Goal: Task Accomplishment & Management: Manage account settings

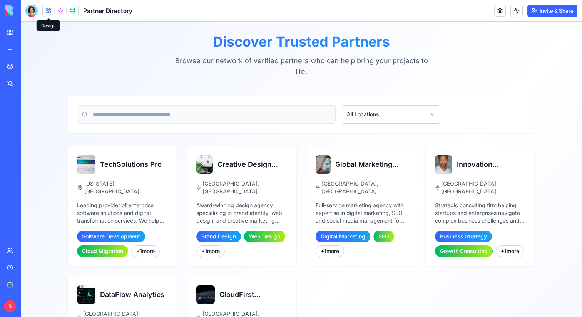
click at [50, 12] on span at bounding box center [49, 11] width 22 height 22
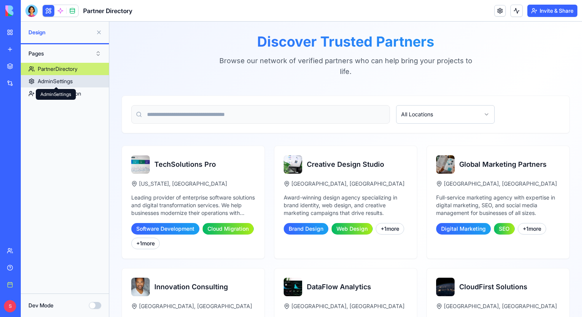
click at [67, 80] on div "AdminSettings" at bounding box center [55, 81] width 35 height 8
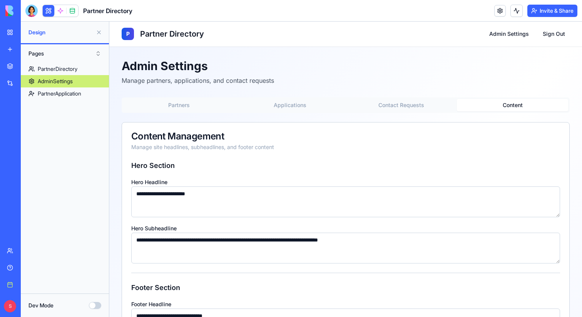
click at [532, 102] on button "Content" at bounding box center [512, 105] width 111 height 12
click at [60, 66] on div "PartnerDirectory" at bounding box center [58, 69] width 40 height 8
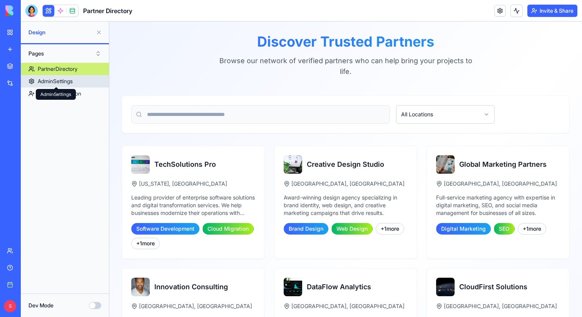
click at [57, 80] on div "AdminSettings" at bounding box center [55, 81] width 35 height 8
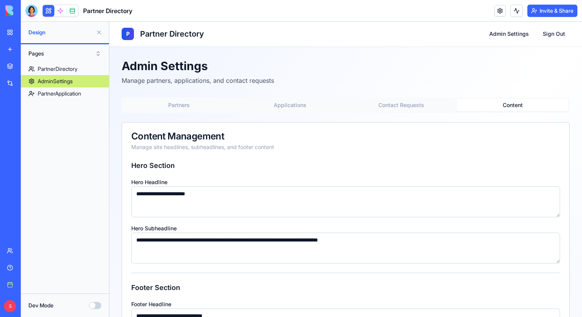
click at [530, 105] on button "Content" at bounding box center [512, 105] width 111 height 12
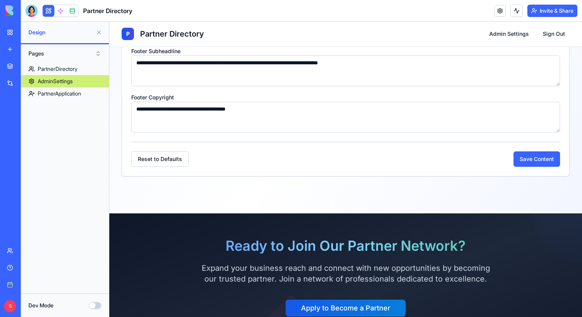
scroll to position [238, 0]
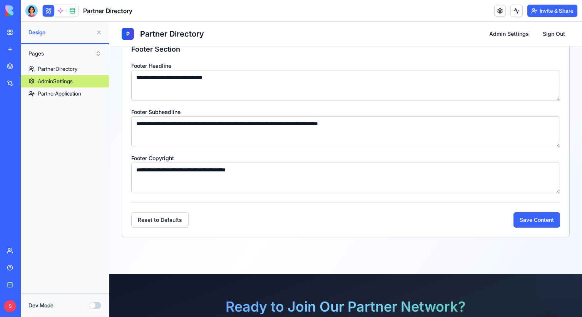
click at [155, 171] on textarea "**********" at bounding box center [345, 177] width 429 height 31
drag, startPoint x: 199, startPoint y: 171, endPoint x: 157, endPoint y: 171, distance: 42.3
click at [157, 171] on textarea "**********" at bounding box center [345, 177] width 429 height 31
type textarea "**********"
click at [529, 220] on button "Save Content" at bounding box center [536, 219] width 47 height 15
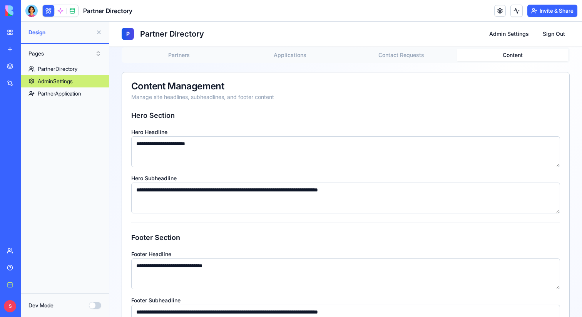
scroll to position [0, 0]
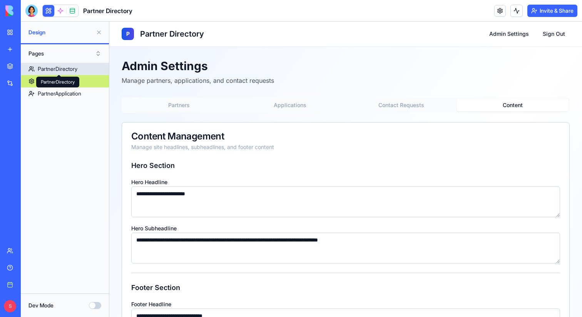
click at [56, 70] on div "PartnerDirectory" at bounding box center [58, 69] width 40 height 8
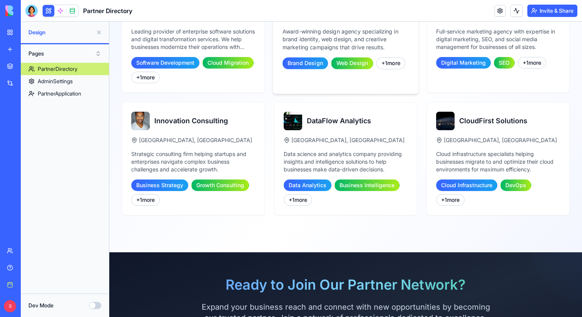
scroll to position [283, 0]
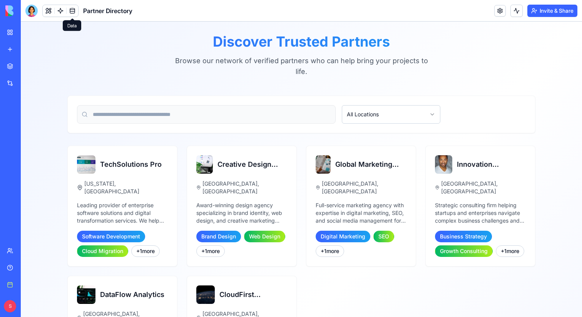
click at [72, 11] on link at bounding box center [73, 11] width 12 height 12
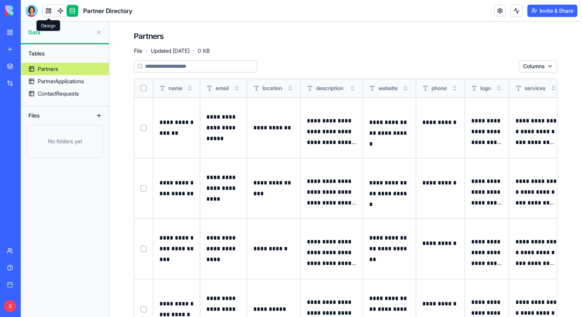
click at [48, 12] on link at bounding box center [49, 11] width 12 height 12
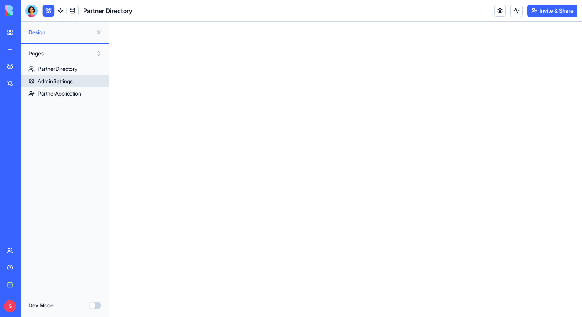
click at [58, 83] on div "AdminSettings" at bounding box center [55, 81] width 35 height 8
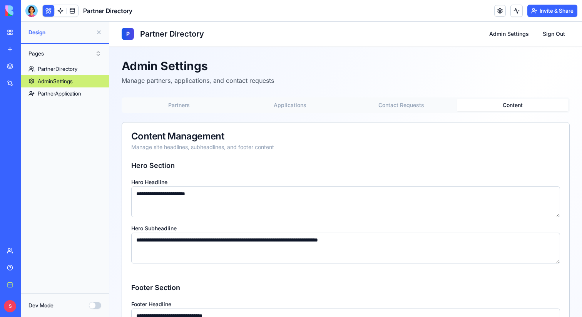
click at [542, 105] on button "Content" at bounding box center [512, 105] width 111 height 12
click at [5, 72] on link "Marketplace" at bounding box center [17, 65] width 31 height 15
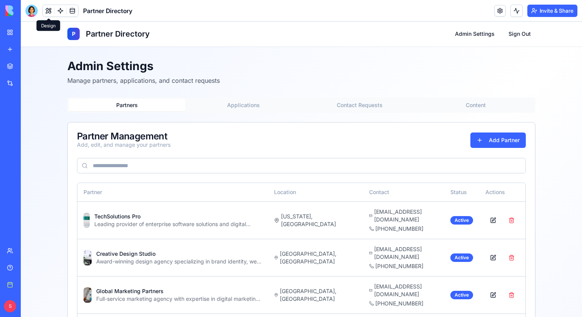
click at [50, 10] on button at bounding box center [49, 11] width 12 height 12
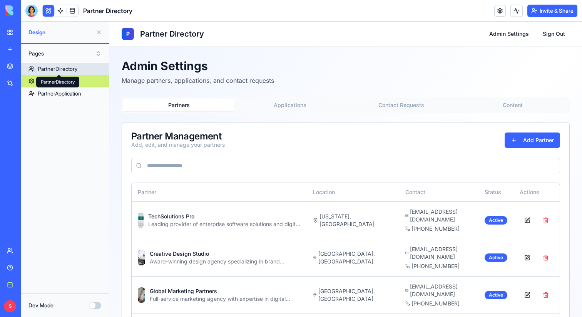
click at [65, 70] on div "PartnerDirectory" at bounding box center [58, 69] width 40 height 8
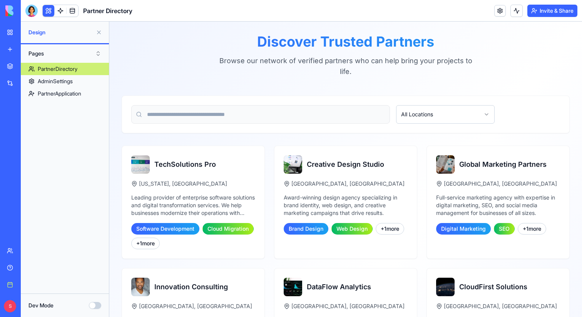
click at [98, 33] on button at bounding box center [99, 32] width 12 height 12
